Goal: Task Accomplishment & Management: Complete application form

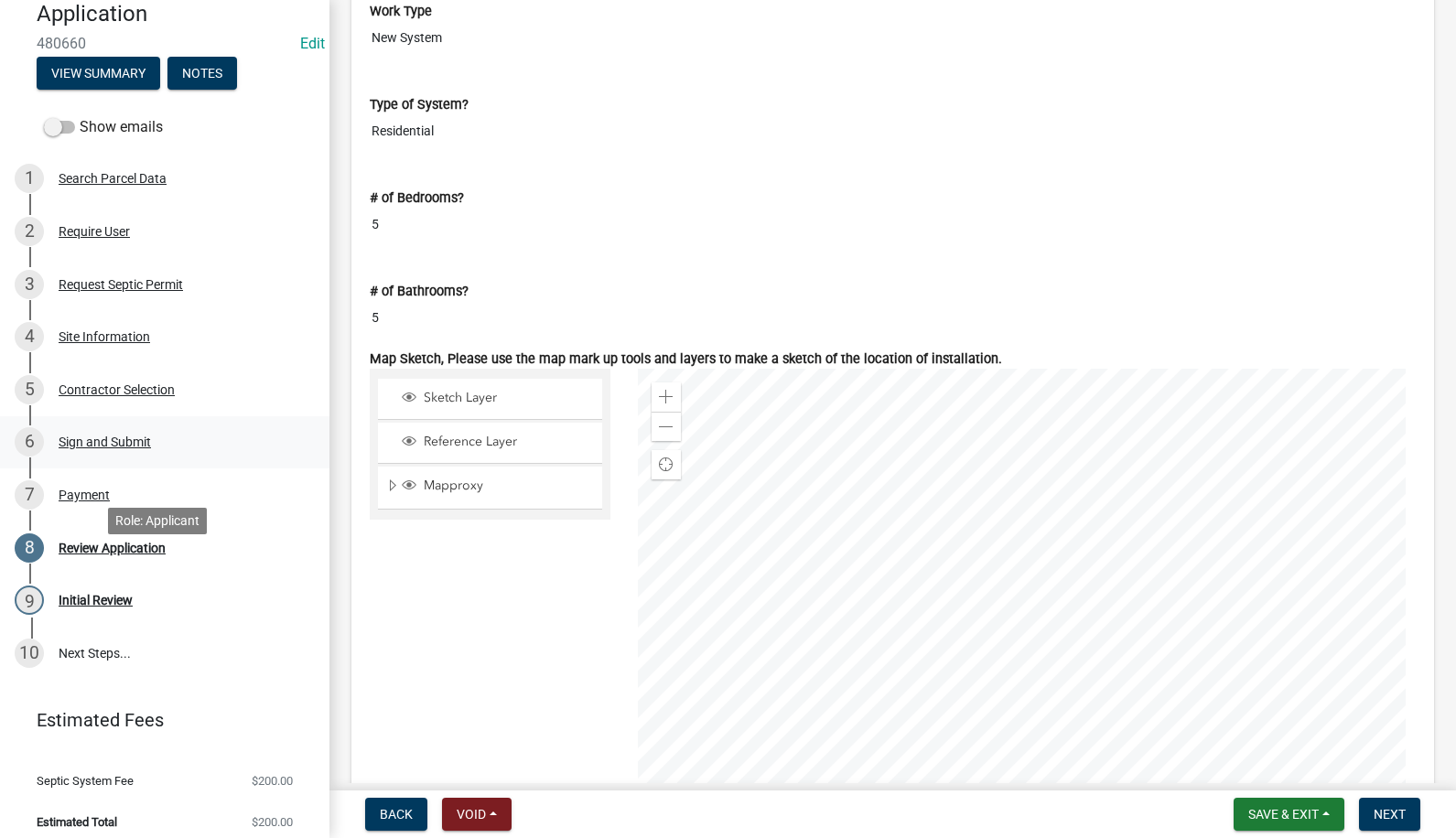
scroll to position [213, 0]
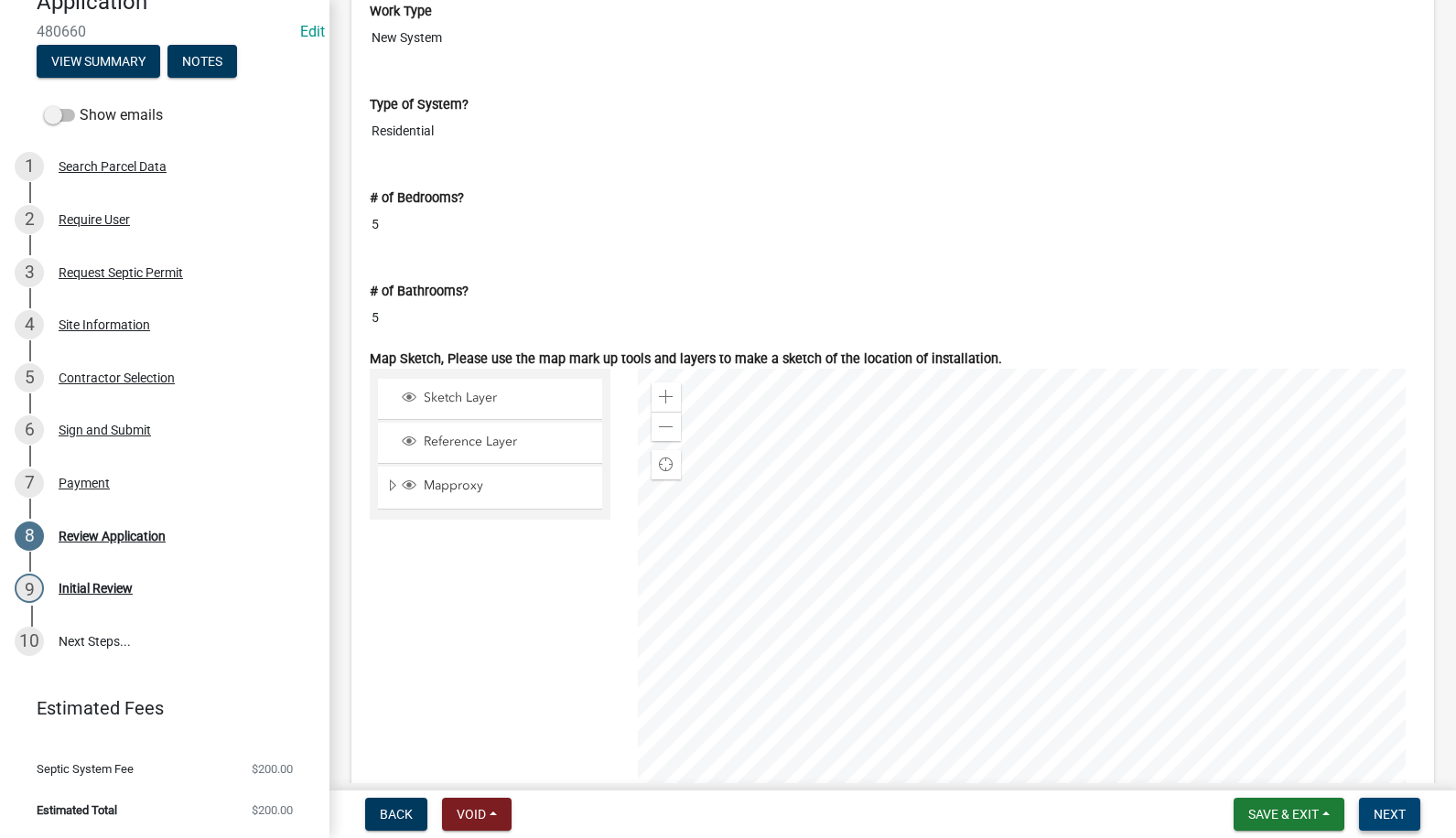
click at [1372, 814] on button "Next" at bounding box center [1390, 815] width 62 height 33
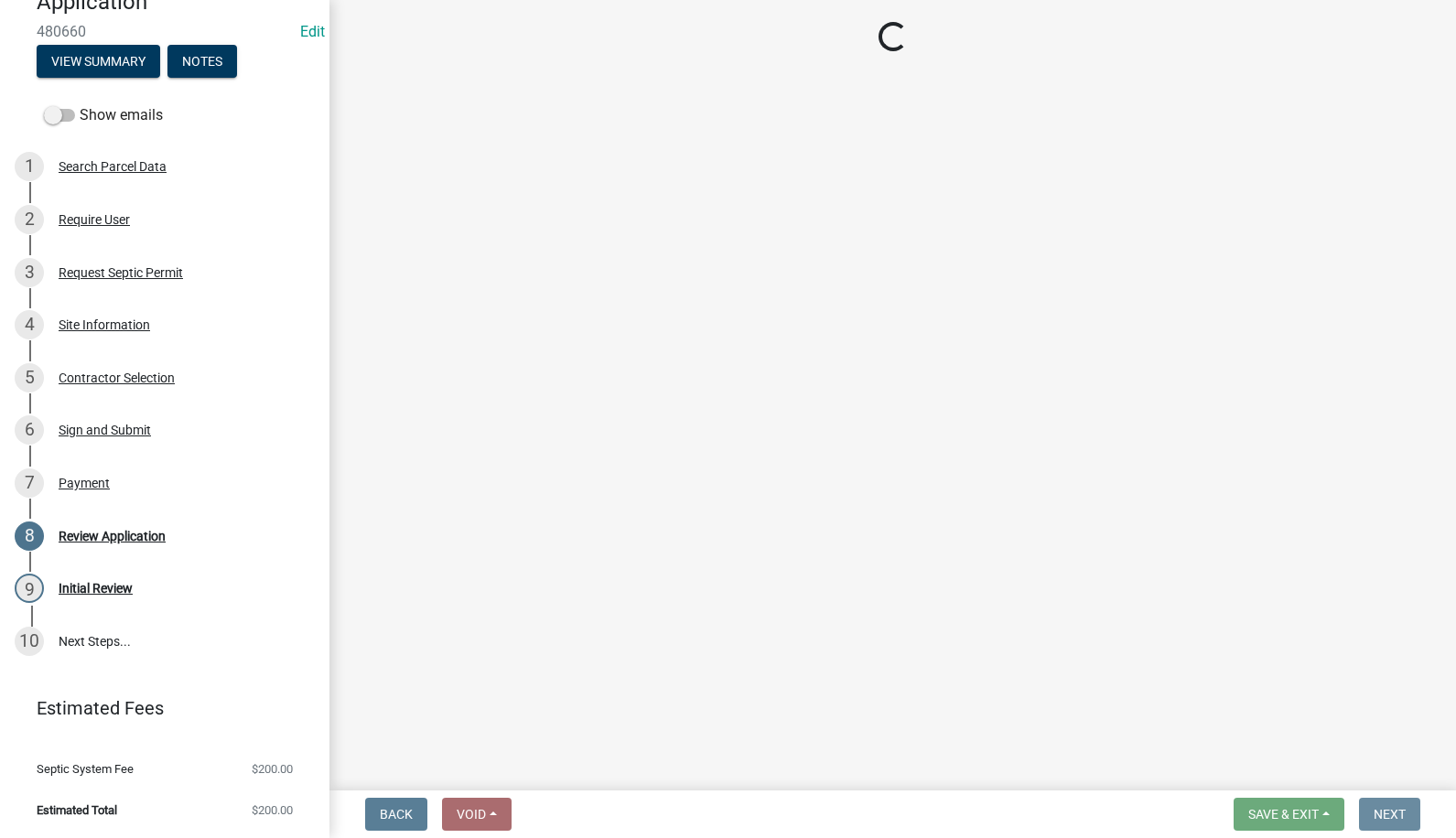
scroll to position [0, 0]
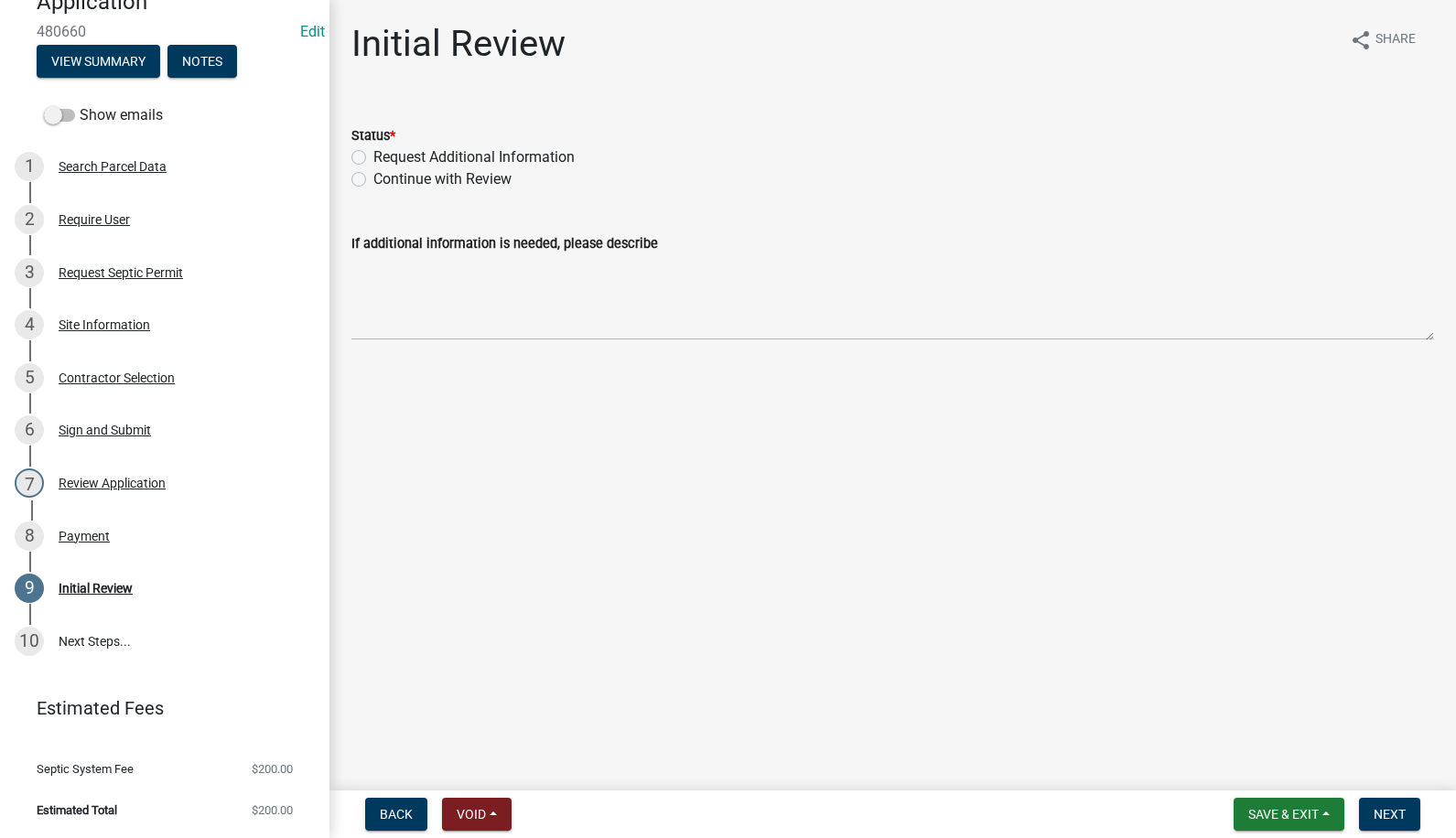
click at [373, 176] on label "Continue with Review" at bounding box center [442, 179] width 138 height 22
click at [373, 176] on input "Continue with Review" at bounding box center [379, 175] width 12 height 12
radio input "true"
click at [1368, 802] on button "Next" at bounding box center [1390, 815] width 62 height 33
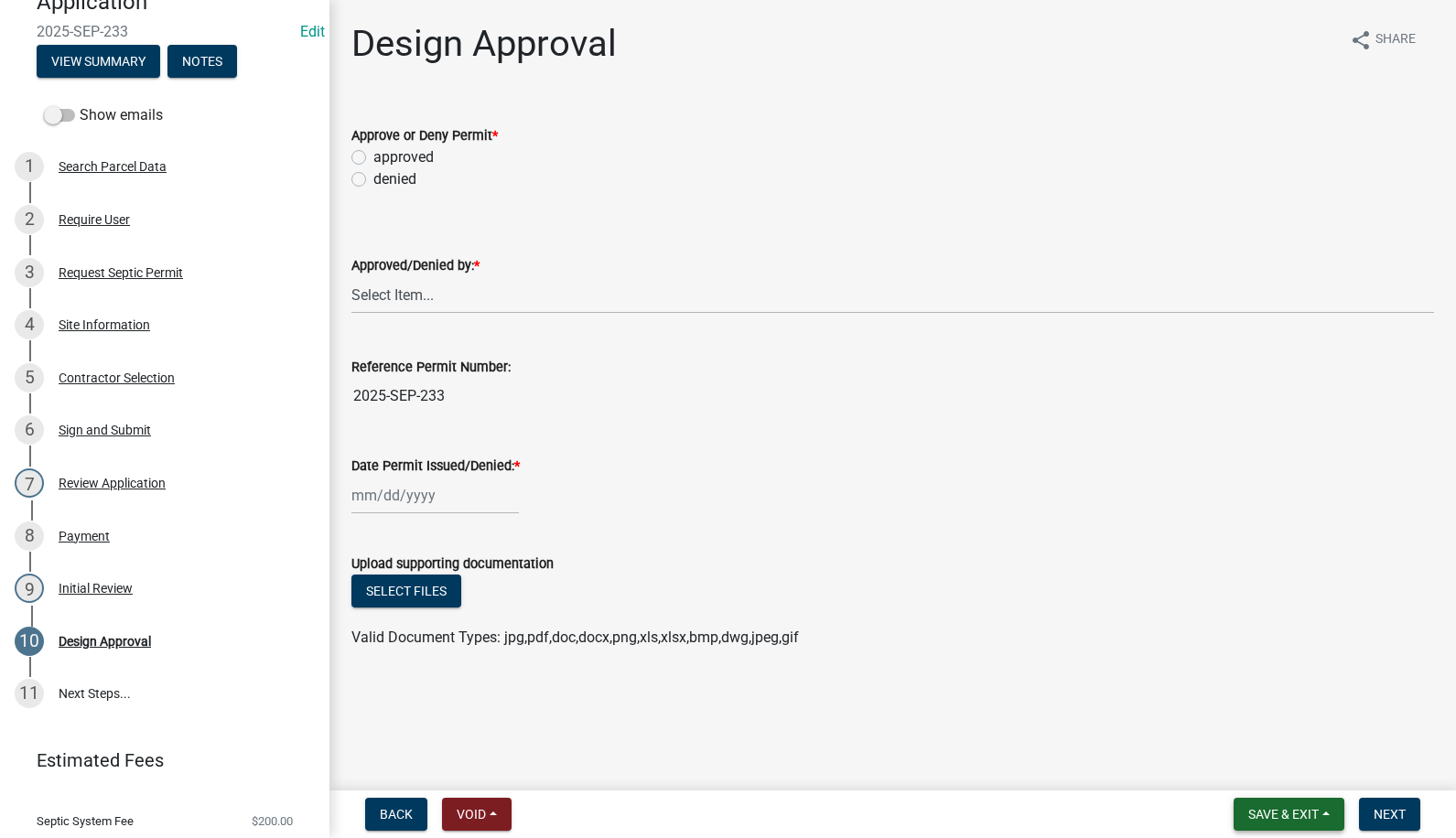
click at [1279, 810] on span "Save & Exit" at bounding box center [1283, 814] width 70 height 14
click at [1258, 763] on button "Save & Exit" at bounding box center [1272, 768] width 147 height 44
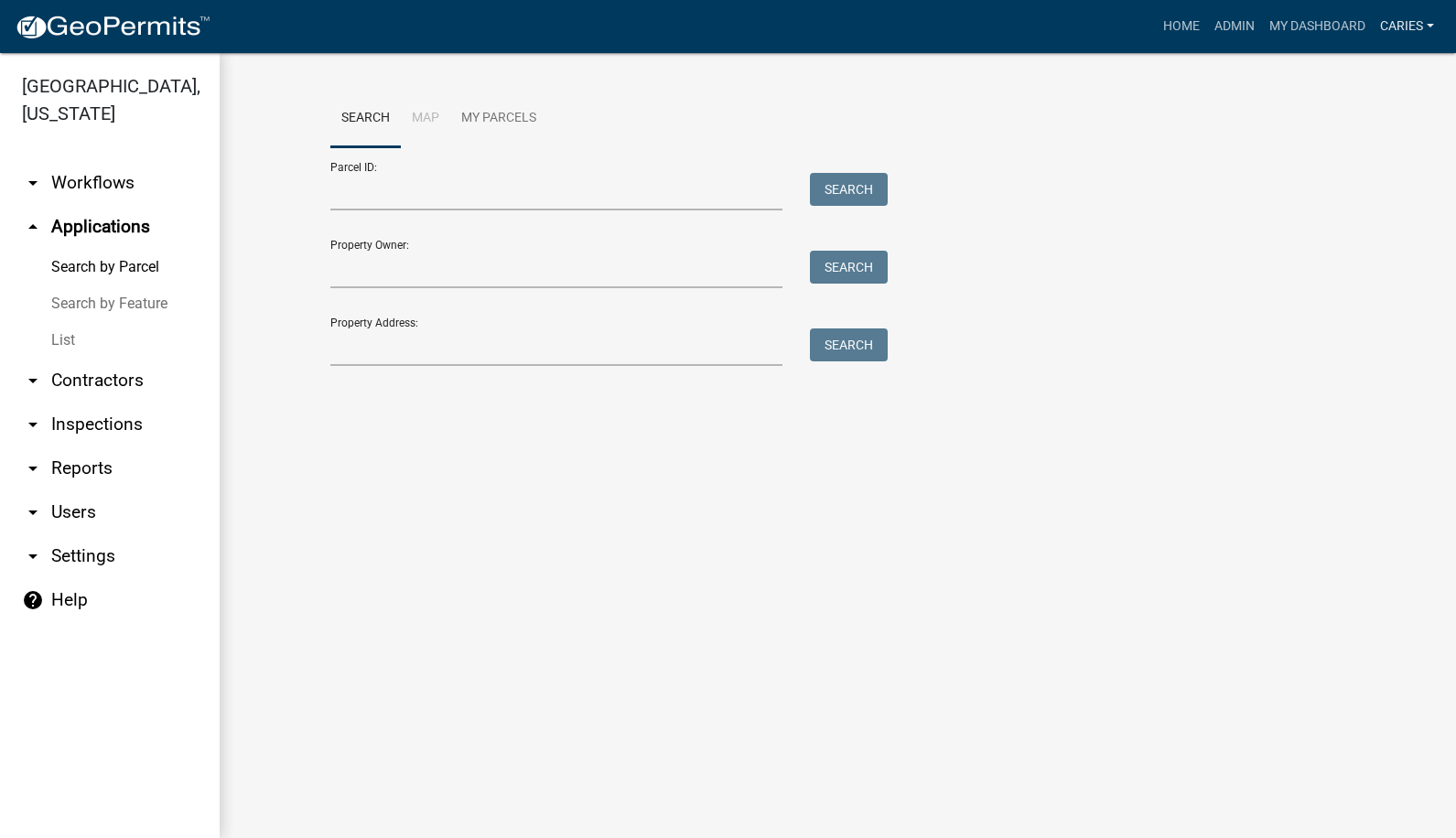
click at [1389, 23] on link "CarieS" at bounding box center [1407, 26] width 68 height 35
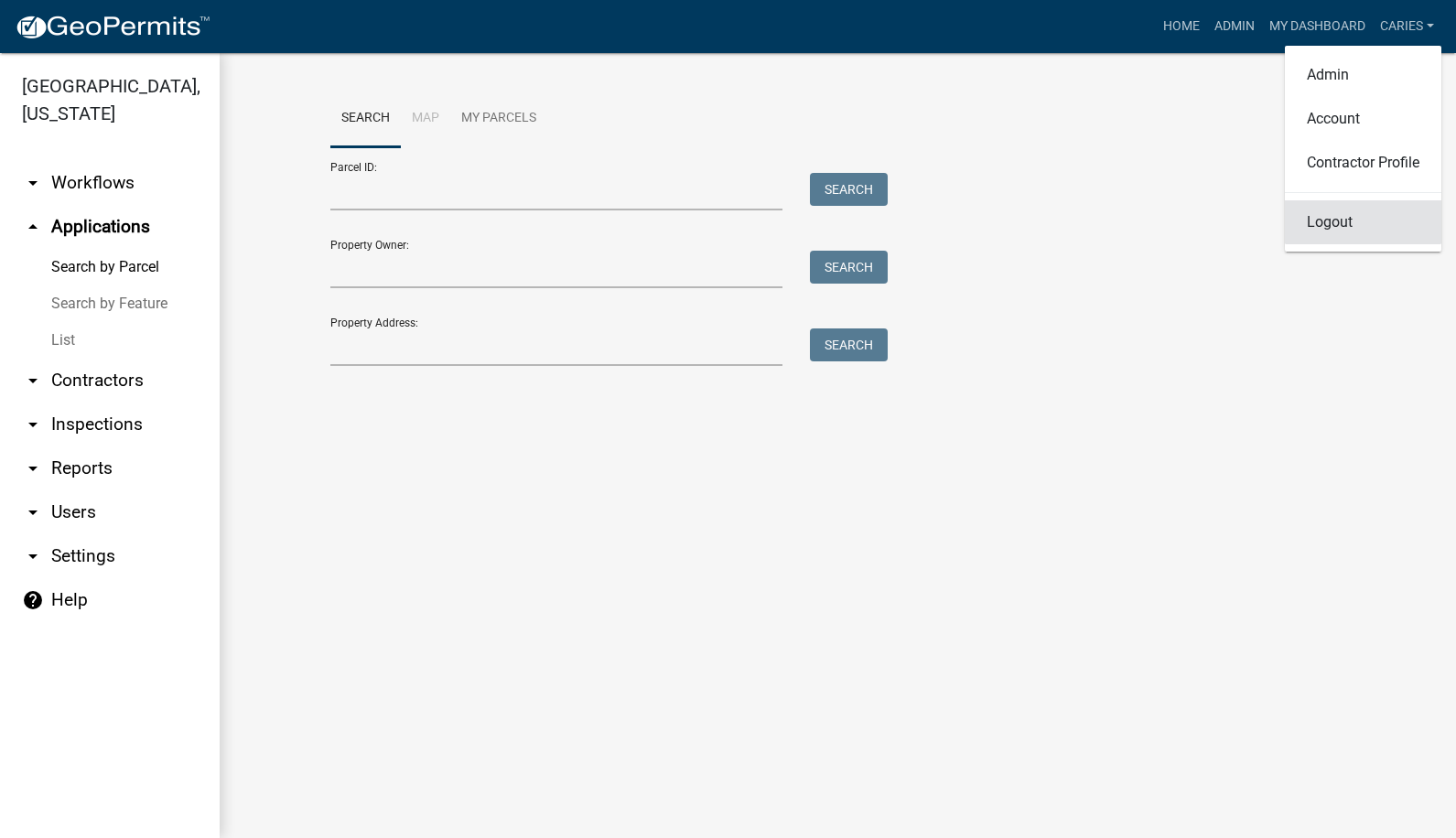
click at [1332, 222] on link "Logout" at bounding box center [1363, 223] width 156 height 44
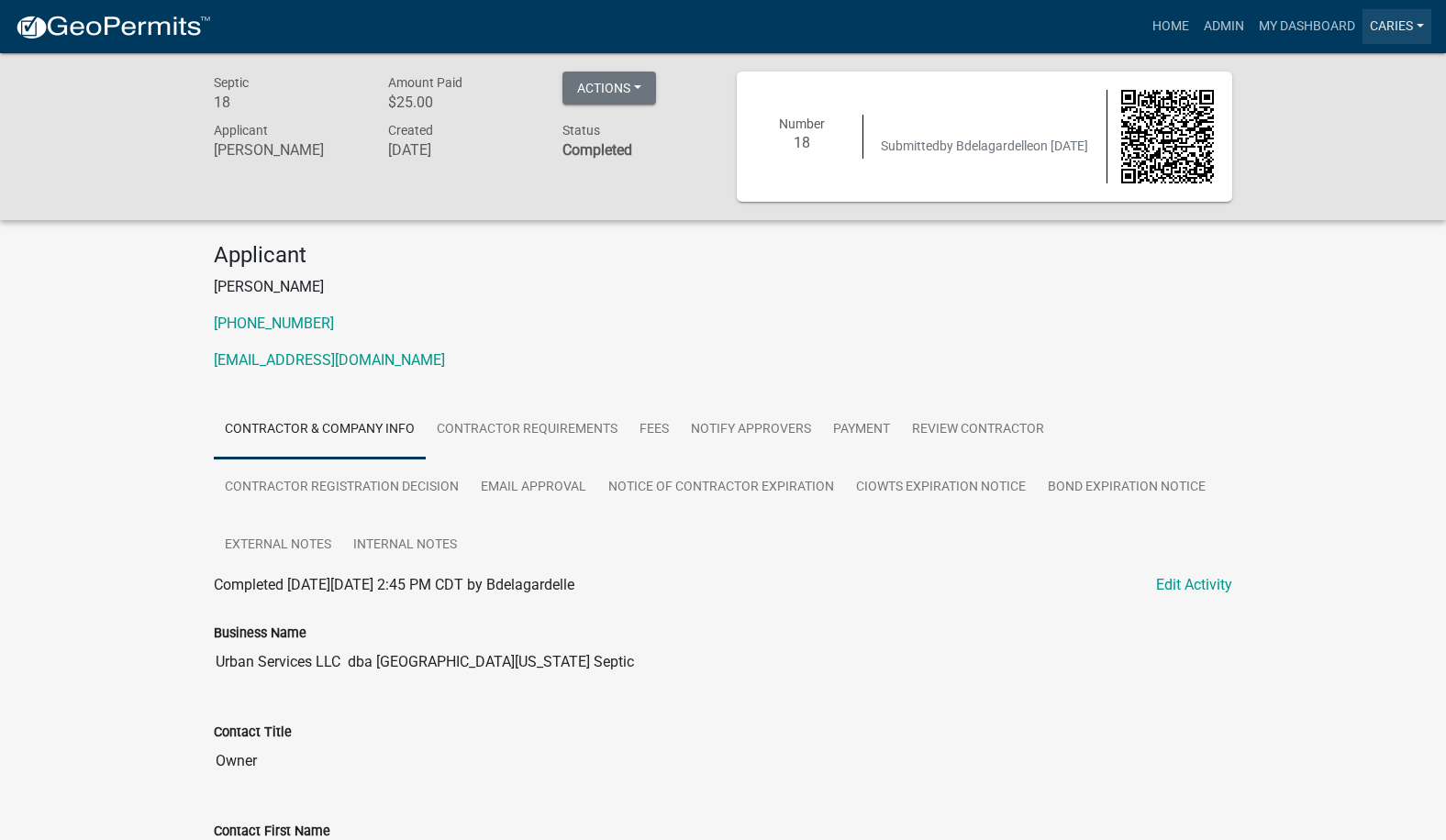
click at [1390, 27] on link "CarieS" at bounding box center [1397, 26] width 69 height 35
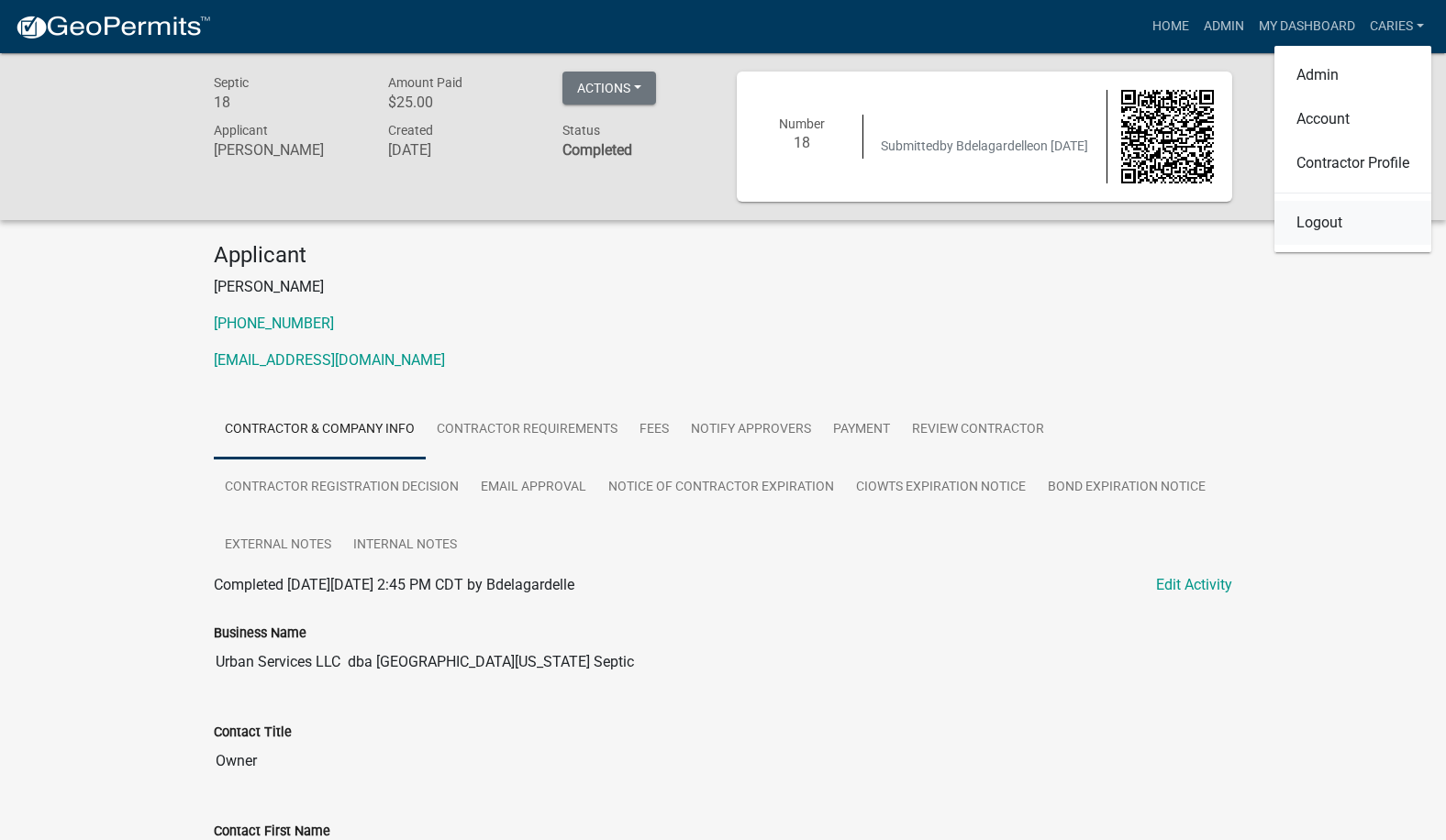
click at [1313, 227] on link "Logout" at bounding box center [1352, 223] width 157 height 44
